Goal: Task Accomplishment & Management: Use online tool/utility

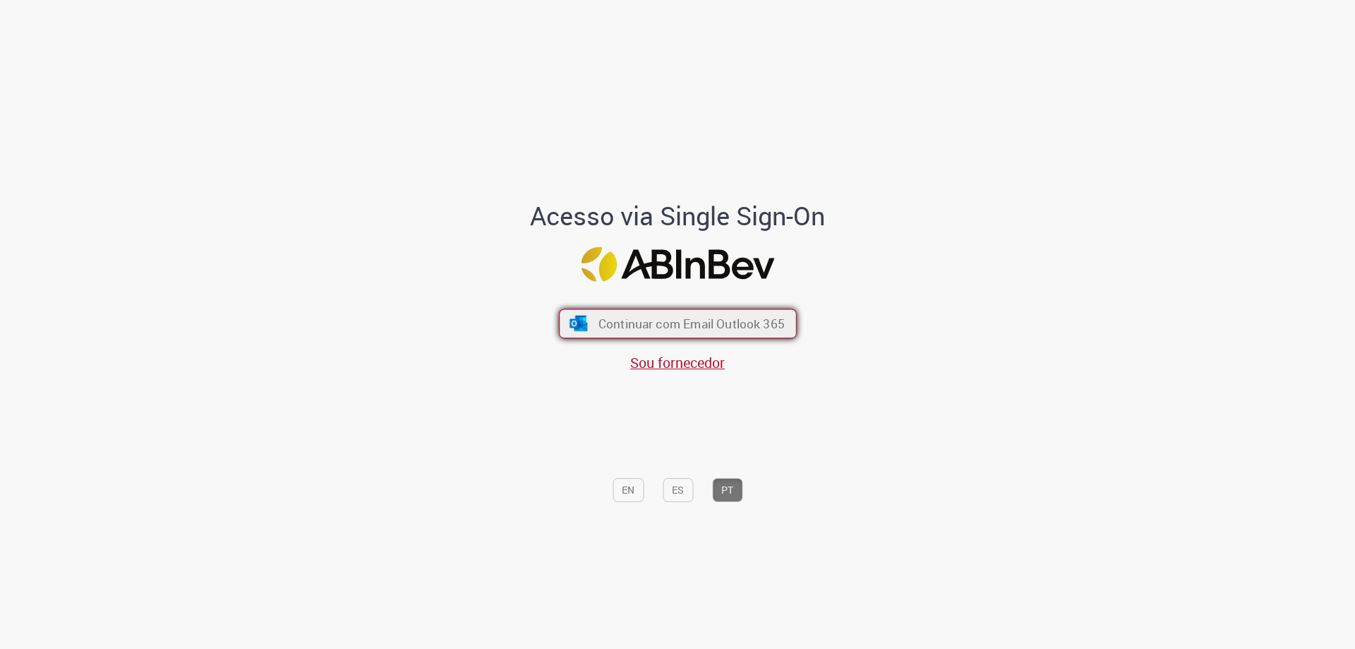
click at [709, 321] on span "Continuar com Email Outlook 365" at bounding box center [691, 324] width 186 height 16
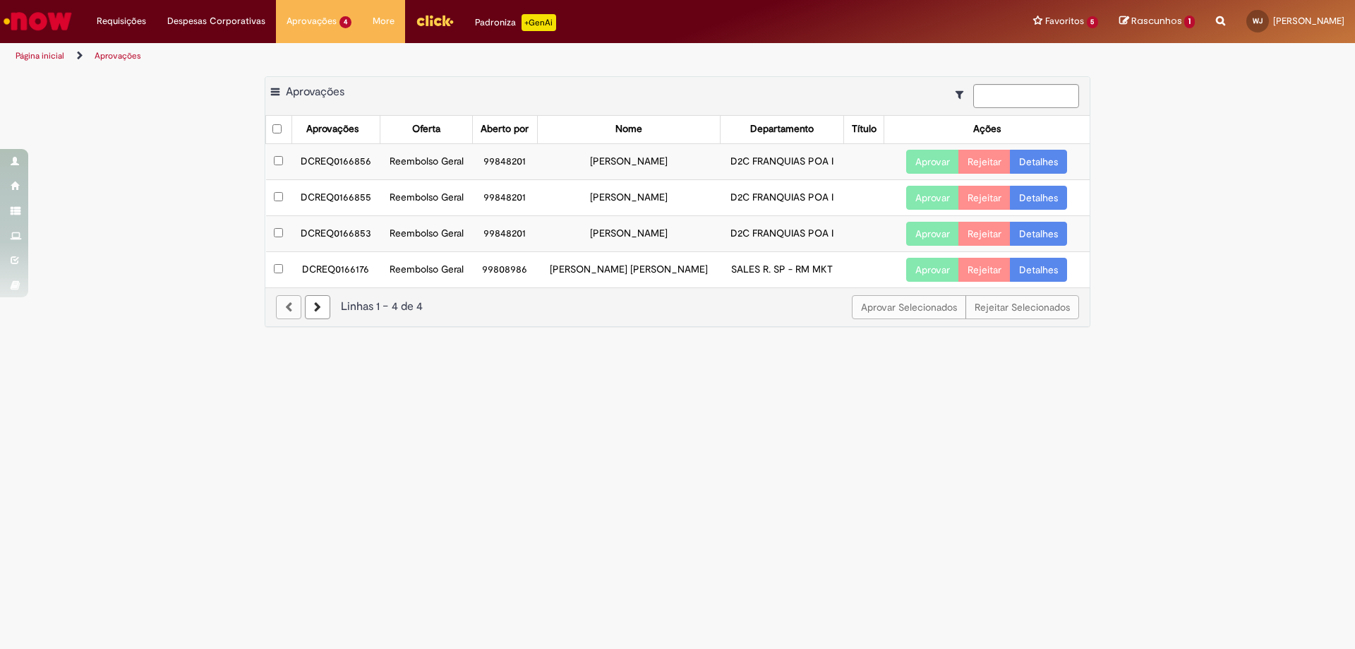
click at [942, 162] on button "Aprovar" at bounding box center [932, 162] width 53 height 24
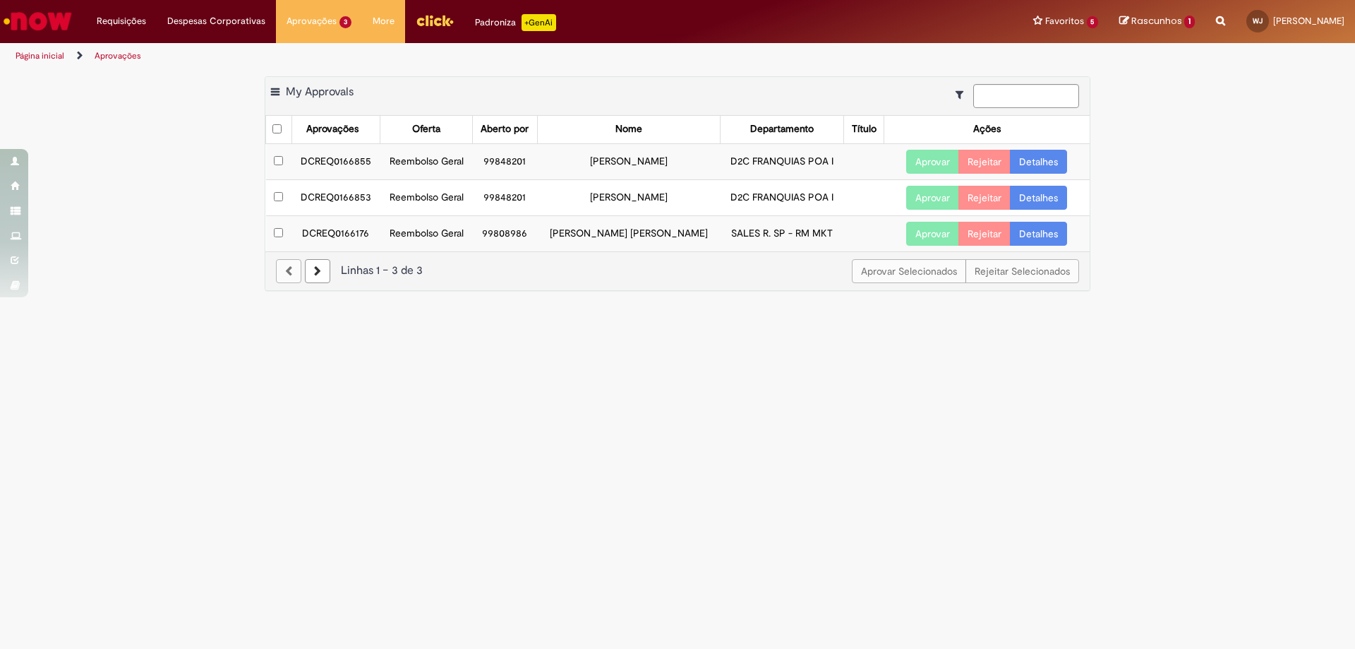
click at [942, 162] on button "Aprovar" at bounding box center [932, 162] width 53 height 24
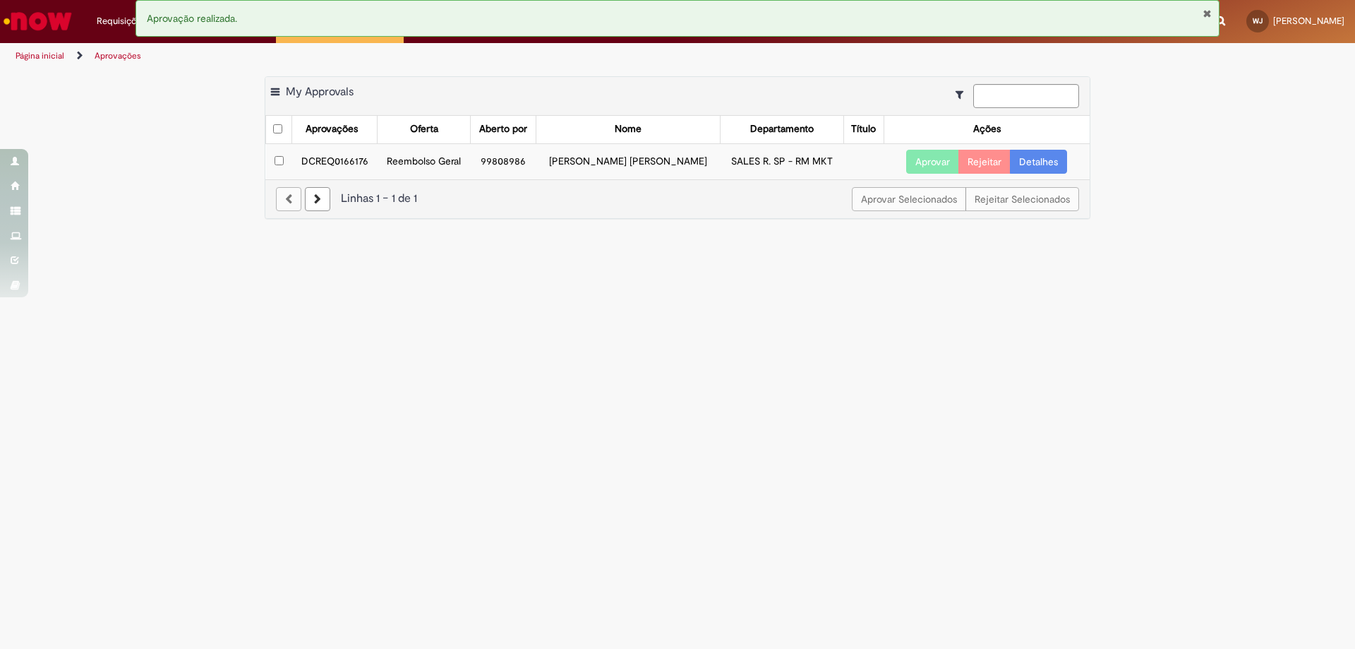
click at [942, 162] on button "Aprovar" at bounding box center [932, 162] width 53 height 24
